Goal: Use online tool/utility: Use online tool/utility

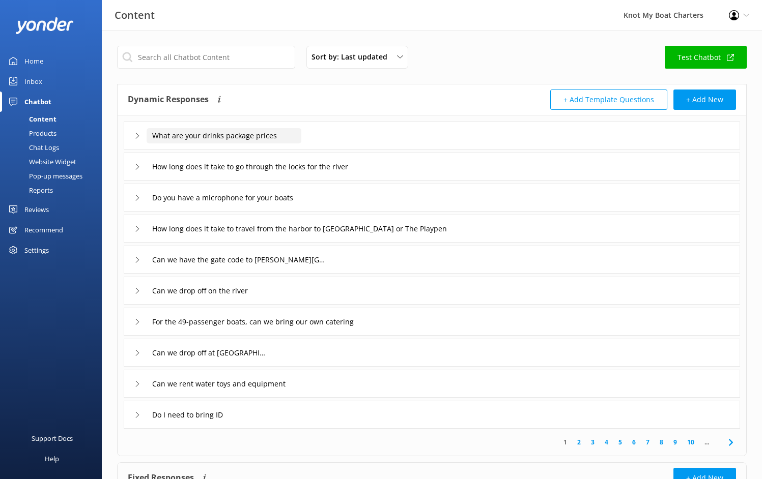
click at [207, 139] on input "What are your drinks package prices" at bounding box center [224, 135] width 155 height 15
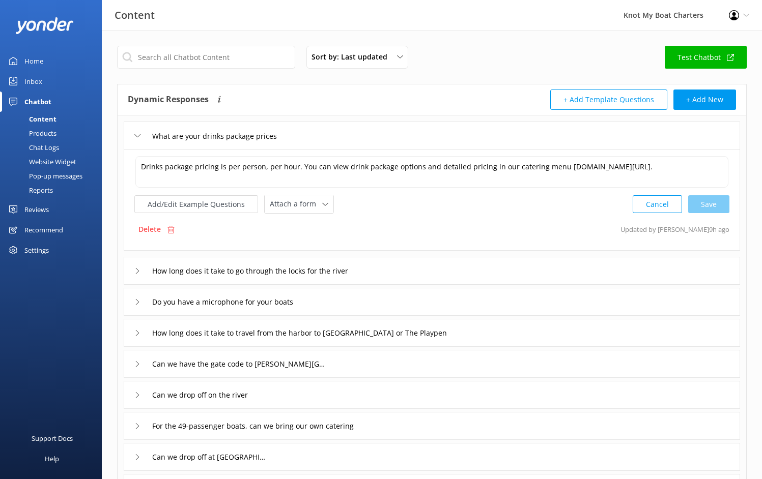
click at [136, 136] on use at bounding box center [138, 135] width 6 height 3
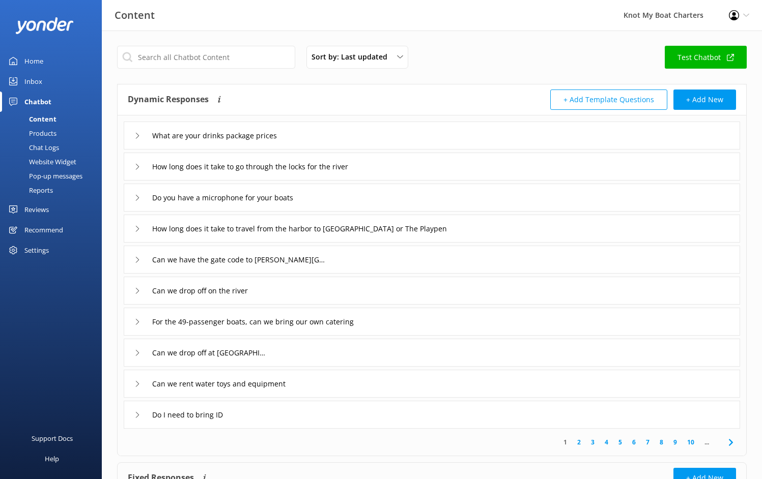
click at [714, 60] on link "Test Chatbot" at bounding box center [705, 57] width 82 height 23
